Goal: Find specific page/section: Find specific page/section

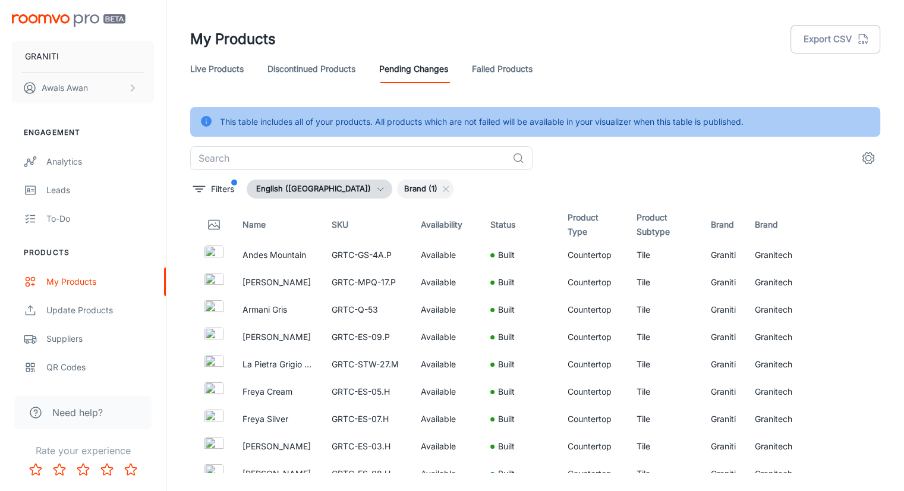
scroll to position [1876, 0]
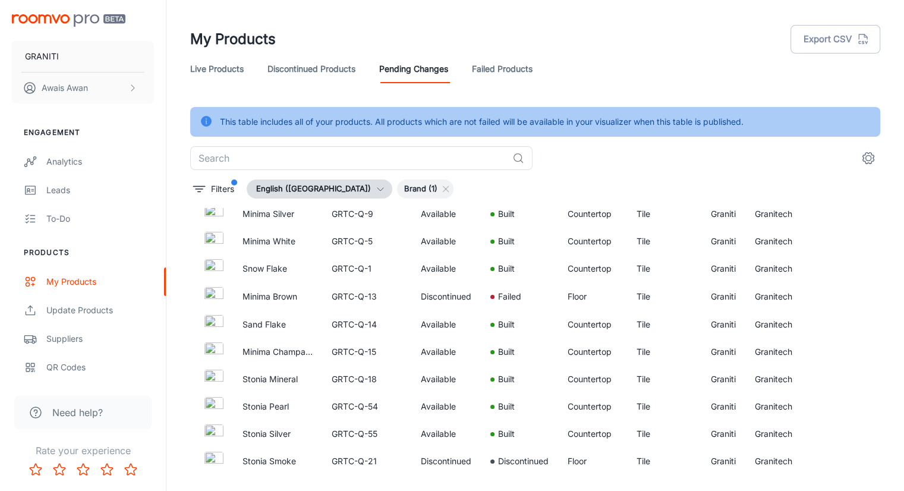
click at [411, 59] on link "Pending Changes" at bounding box center [413, 69] width 69 height 29
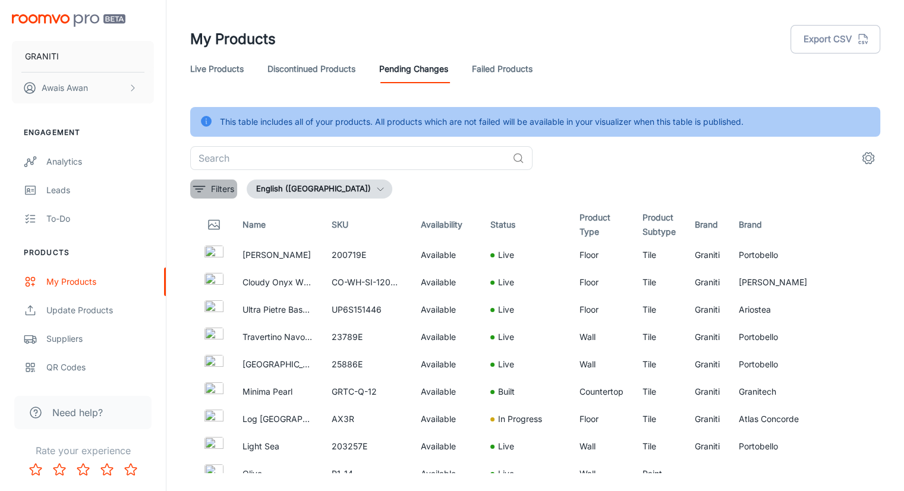
click at [206, 193] on icon "filter" at bounding box center [199, 189] width 14 height 14
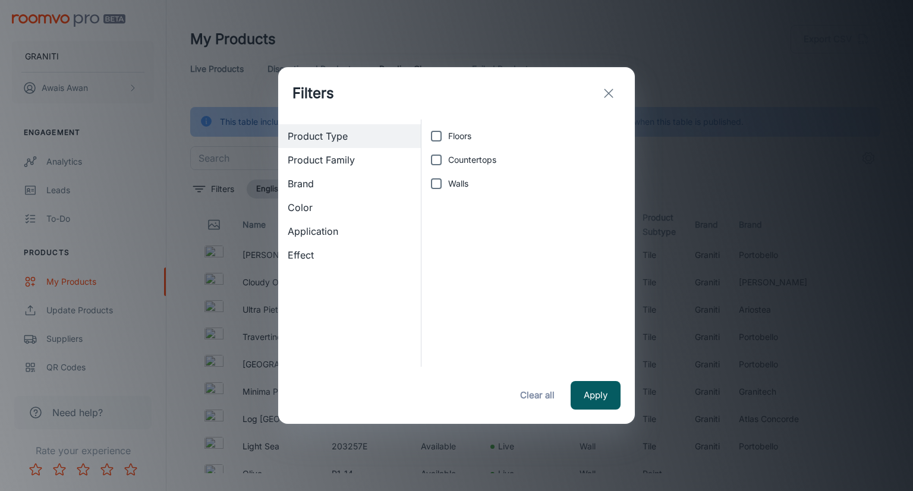
click at [313, 184] on span "Brand" at bounding box center [350, 184] width 124 height 14
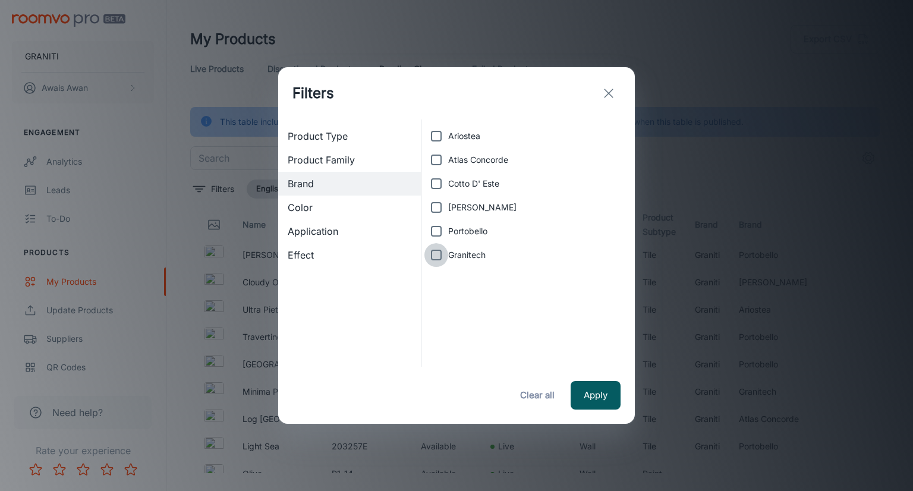
click at [438, 251] on input "Granitech" at bounding box center [437, 255] width 24 height 24
checkbox input "true"
click at [596, 392] on button "Apply" at bounding box center [596, 395] width 50 height 29
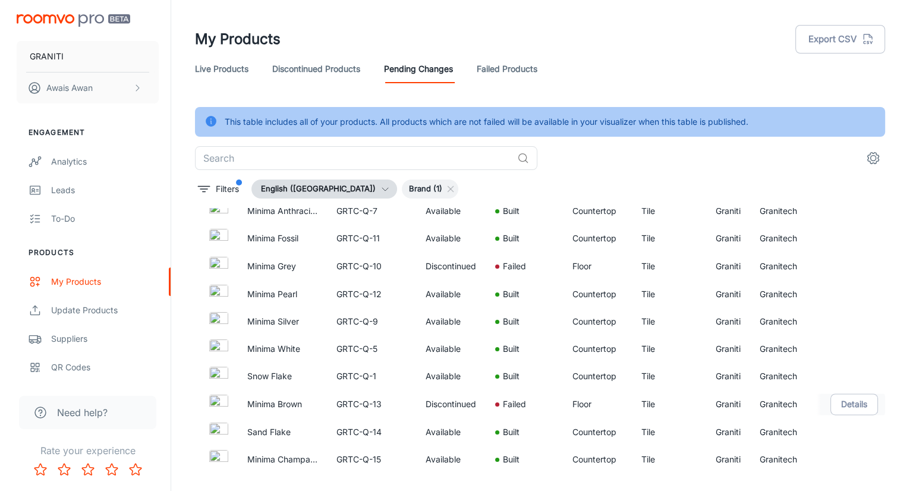
scroll to position [1877, 0]
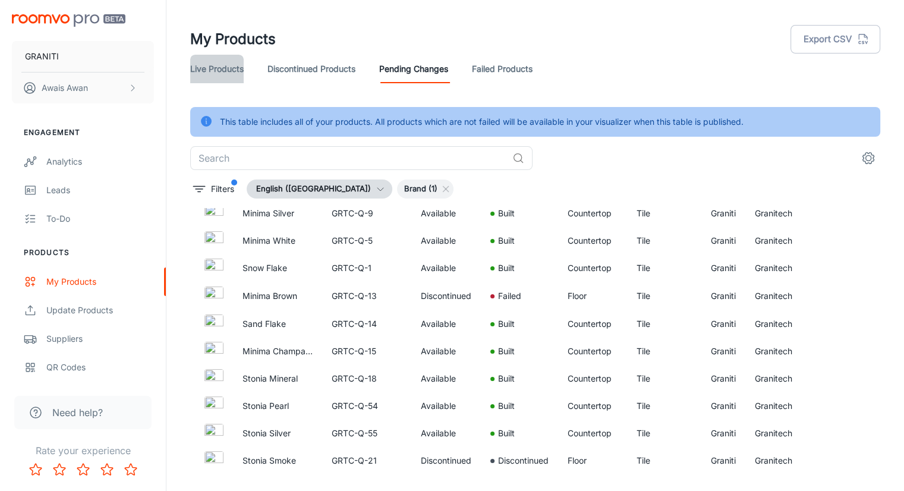
click at [238, 68] on link "Live Products" at bounding box center [217, 69] width 54 height 29
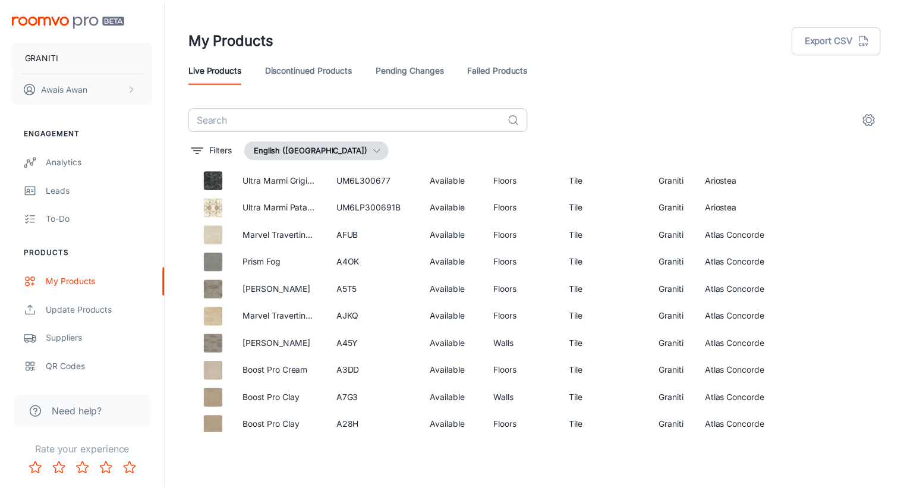
scroll to position [1756, 0]
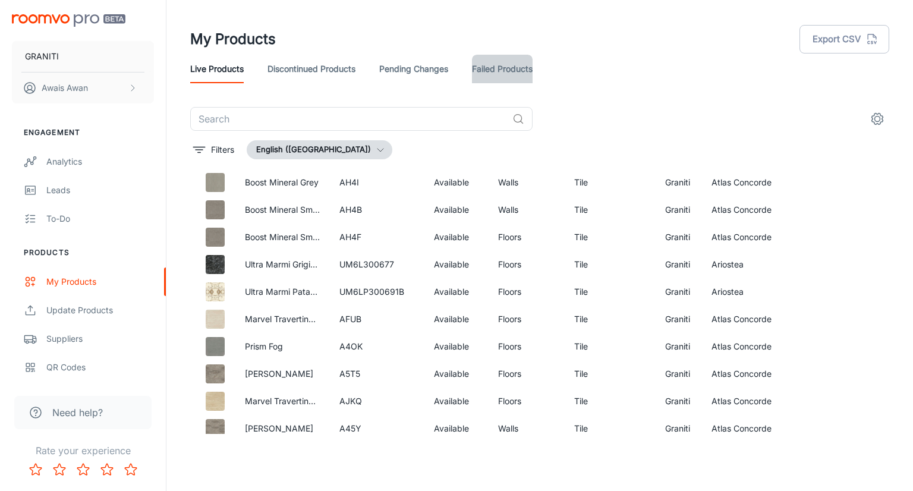
click at [484, 67] on link "Failed Products" at bounding box center [502, 69] width 61 height 29
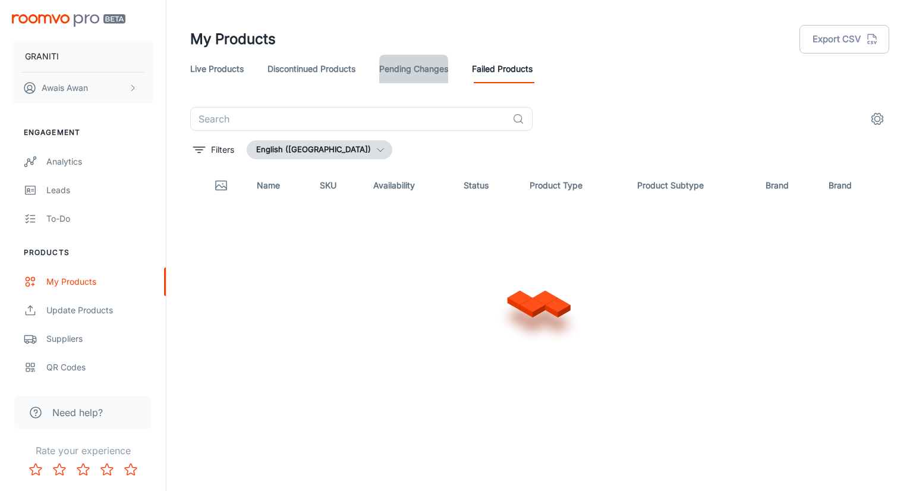
click at [407, 78] on link "Pending Changes" at bounding box center [413, 69] width 69 height 29
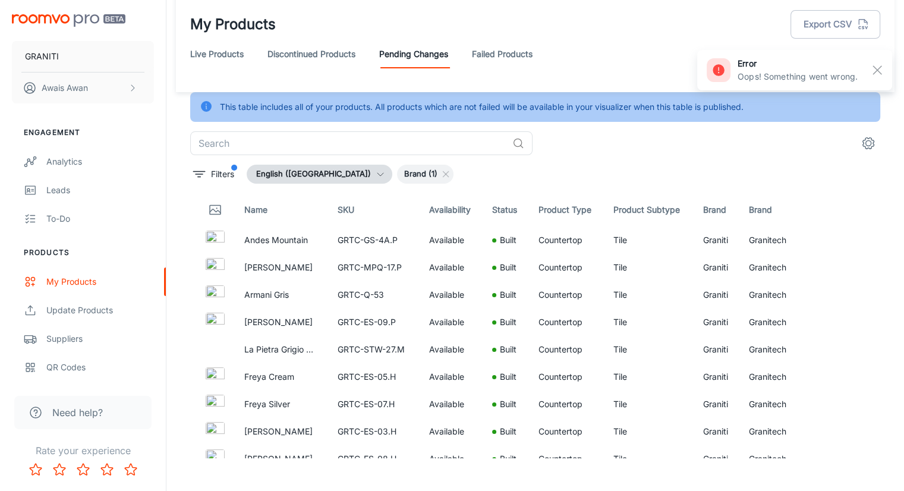
scroll to position [29, 0]
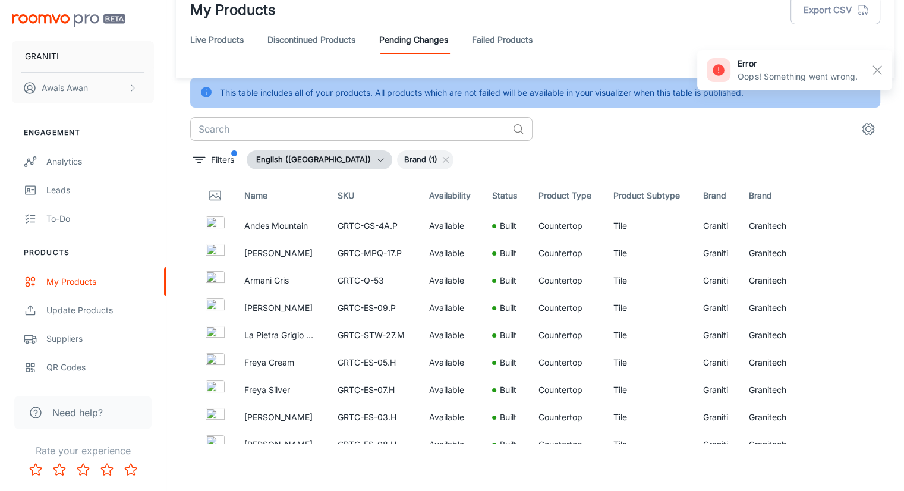
click at [372, 127] on input "text" at bounding box center [349, 129] width 318 height 24
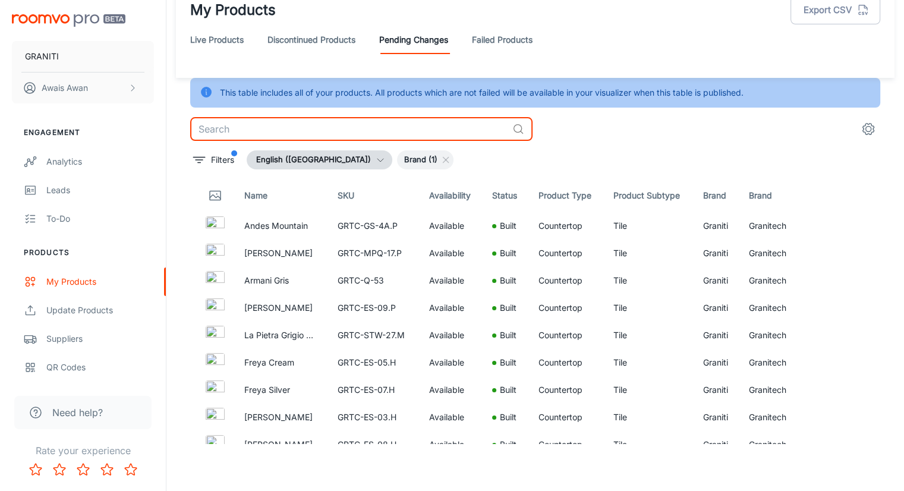
paste input "VENEZIA"
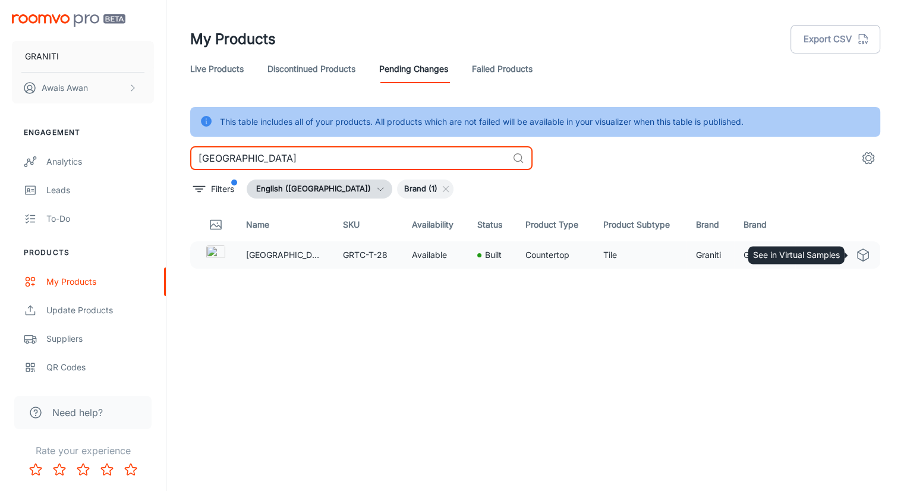
type input "VENEZIA"
click at [860, 255] on icon "See in Virtual Samples" at bounding box center [863, 255] width 14 height 14
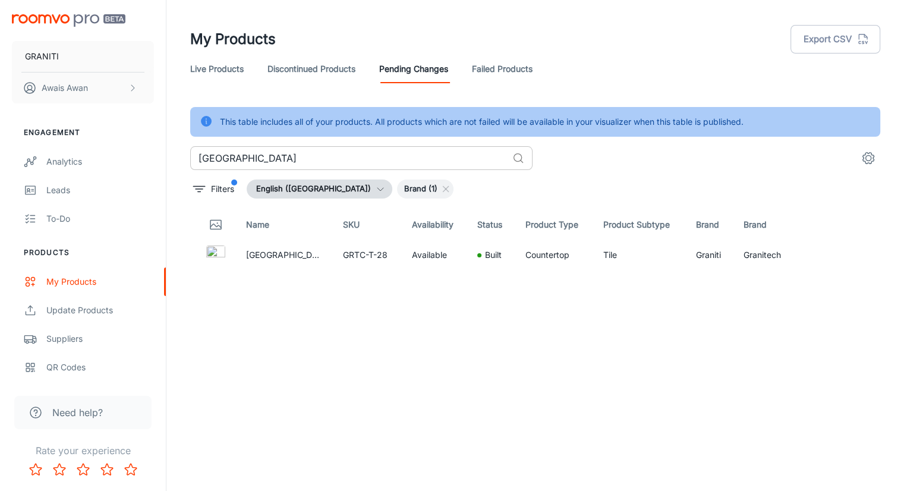
click at [469, 153] on input "VENEZIA" at bounding box center [349, 158] width 318 height 24
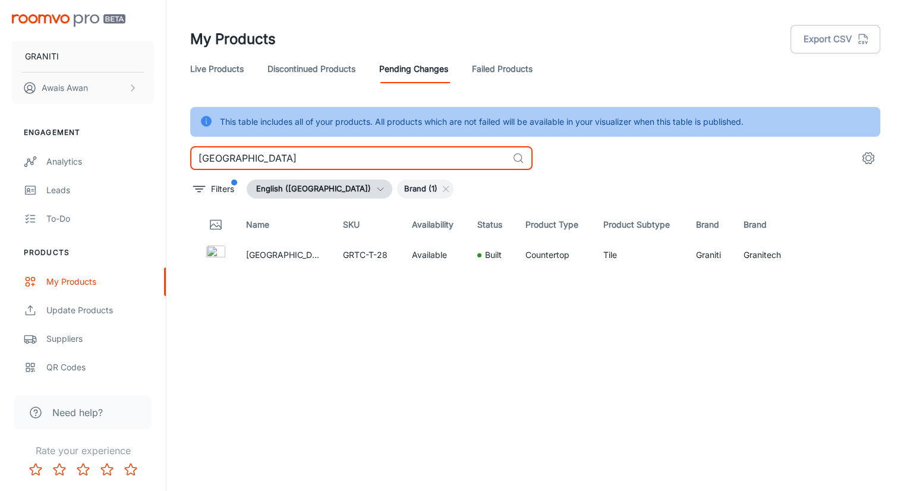
click at [469, 153] on input "VENEZIA" at bounding box center [349, 158] width 318 height 24
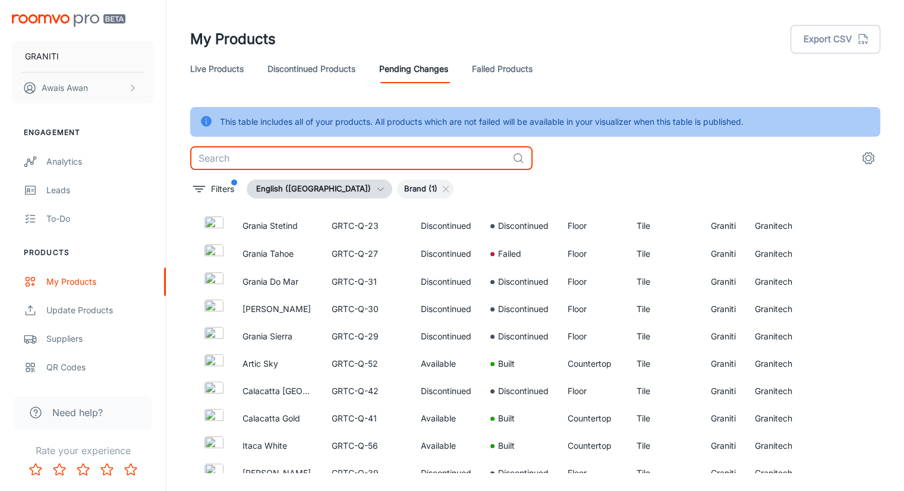
scroll to position [1095, 0]
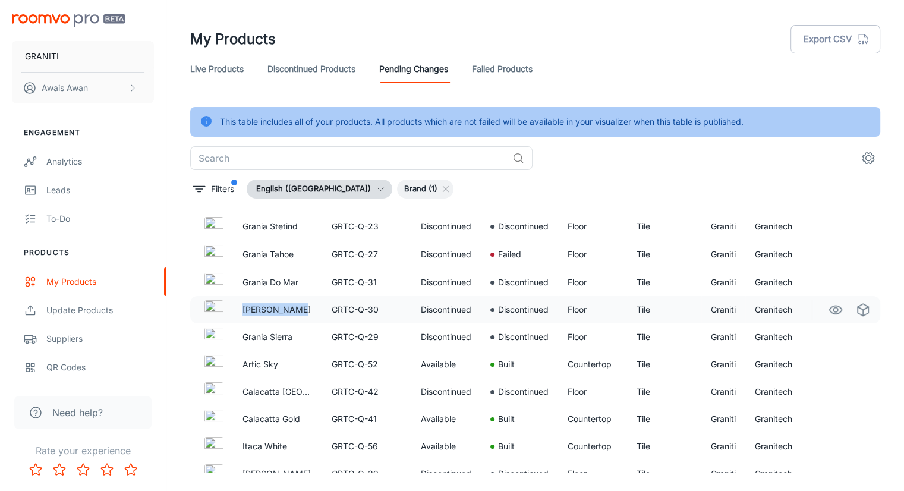
drag, startPoint x: 241, startPoint y: 307, endPoint x: 292, endPoint y: 313, distance: 50.8
click at [292, 313] on td "[PERSON_NAME]" at bounding box center [277, 309] width 89 height 27
copy p "[PERSON_NAME]"
click at [829, 315] on icon "See in Visualizer" at bounding box center [836, 310] width 14 height 14
click at [297, 309] on p "[PERSON_NAME]" at bounding box center [278, 309] width 70 height 13
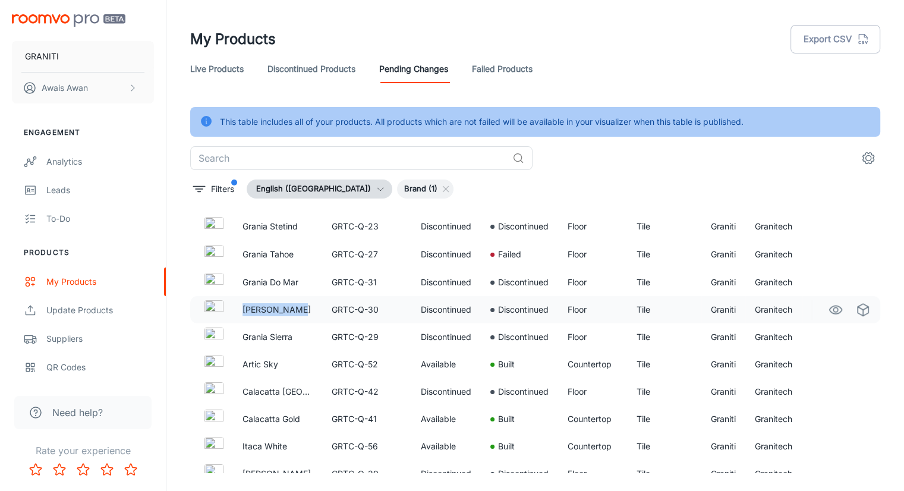
drag, startPoint x: 297, startPoint y: 309, endPoint x: 247, endPoint y: 315, distance: 50.4
click at [247, 315] on p "[PERSON_NAME]" at bounding box center [278, 309] width 70 height 13
copy p "[PERSON_NAME]"
